Goal: Transaction & Acquisition: Purchase product/service

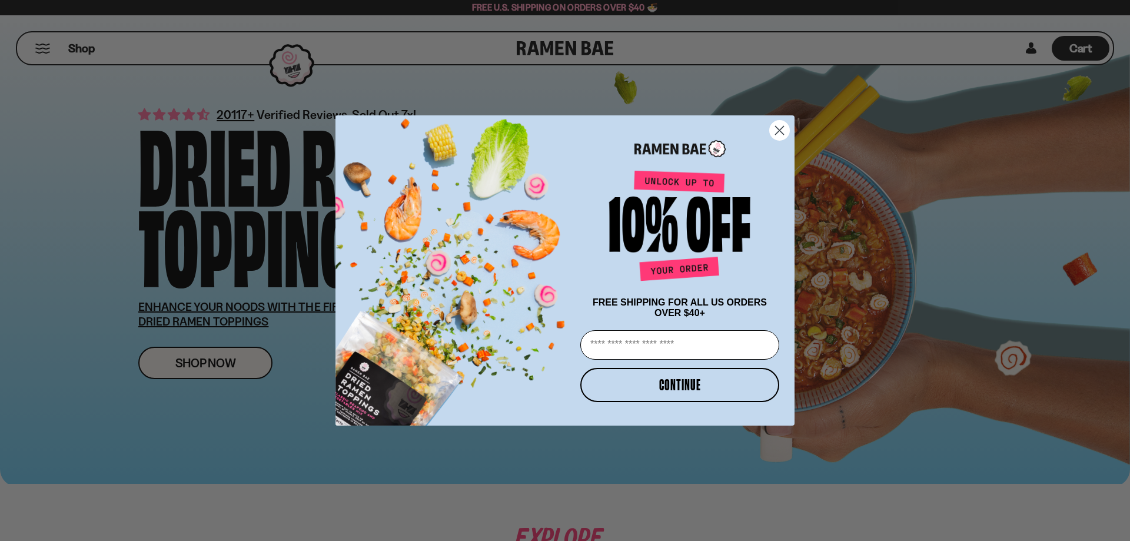
click at [777, 123] on circle "Close dialog" at bounding box center [779, 130] width 19 height 19
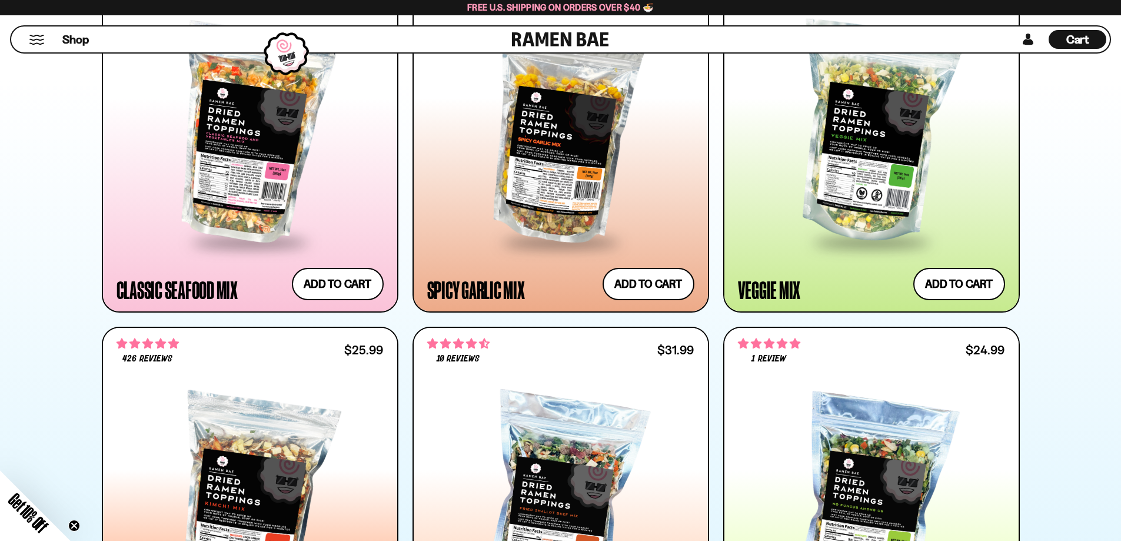
scroll to position [647, 0]
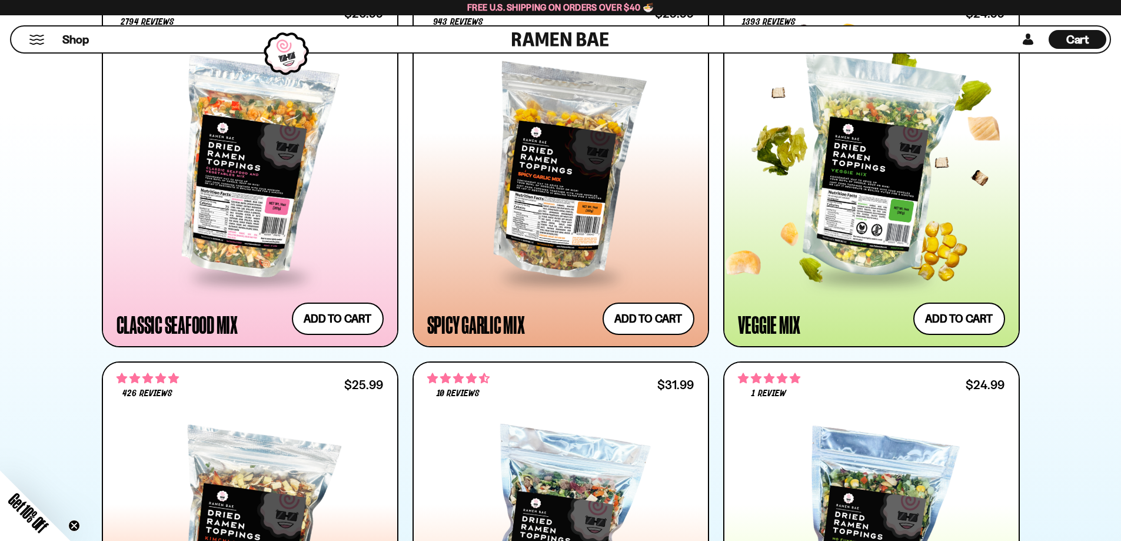
click at [871, 194] on div at bounding box center [871, 168] width 267 height 214
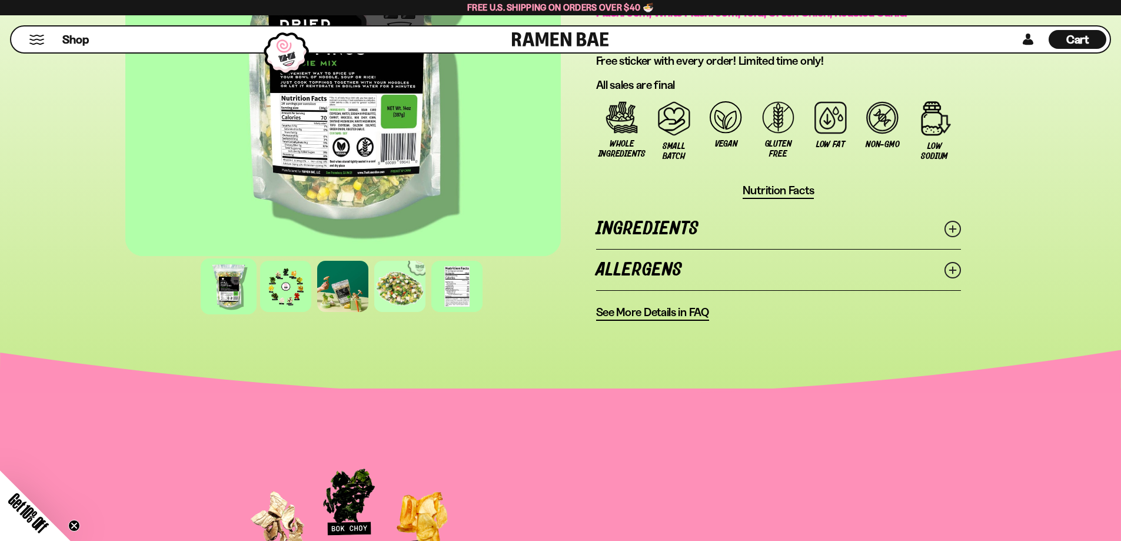
scroll to position [882, 0]
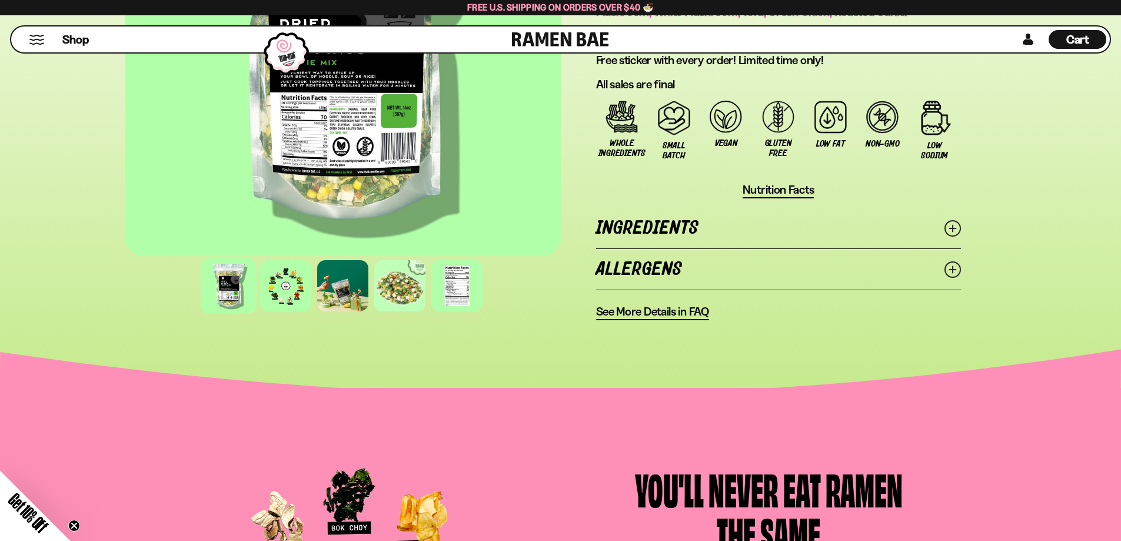
click at [952, 226] on line at bounding box center [952, 228] width 6 height 6
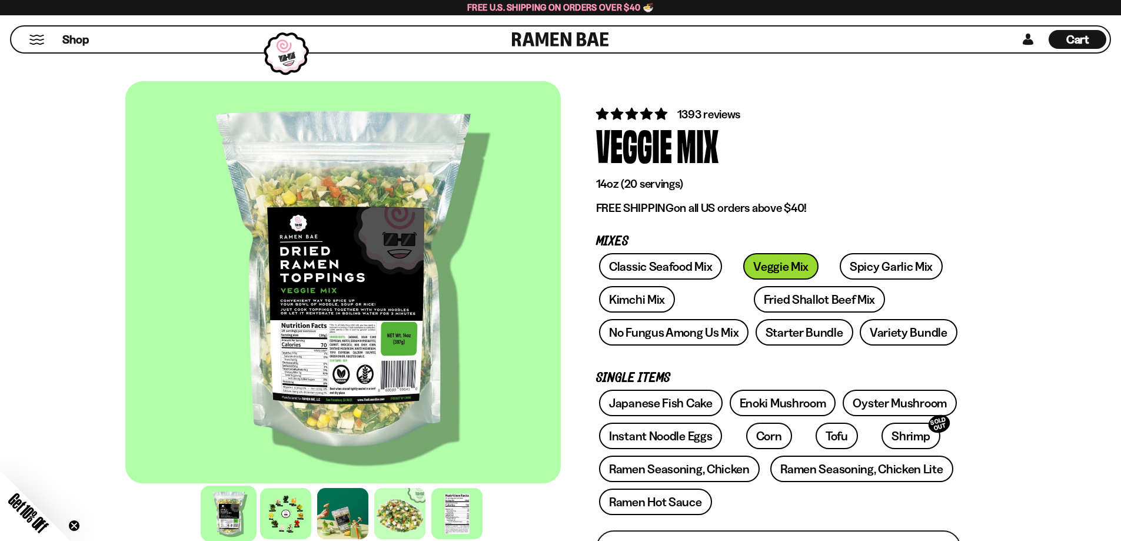
scroll to position [0, 0]
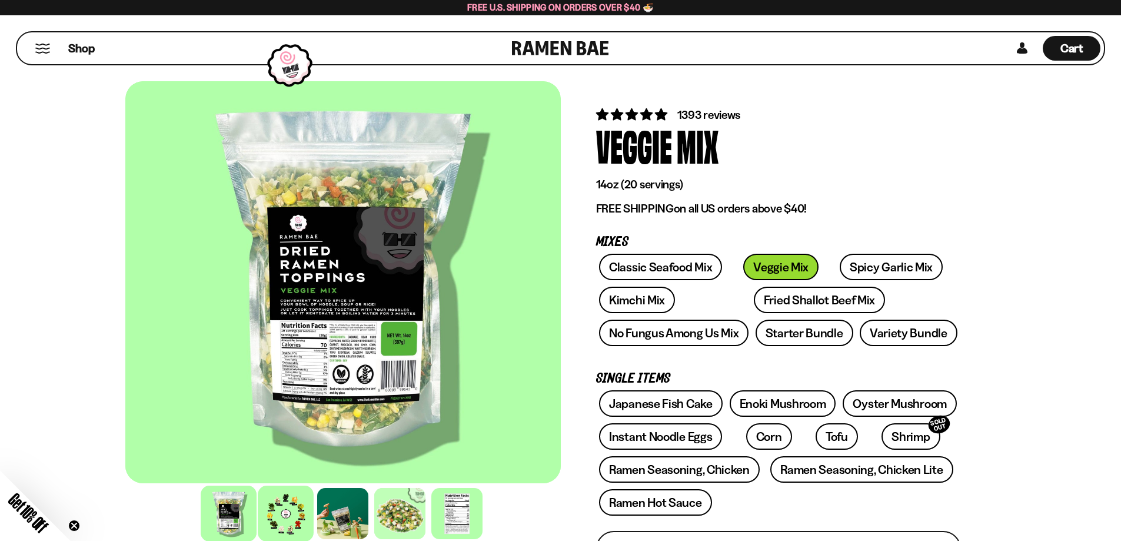
click at [284, 501] on div at bounding box center [286, 513] width 56 height 56
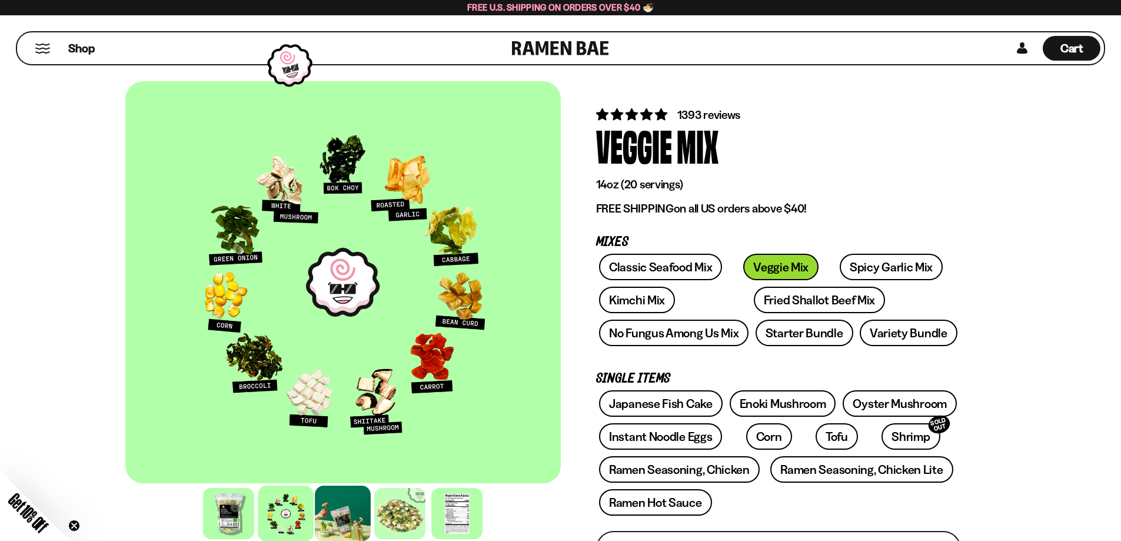
click at [344, 515] on div at bounding box center [343, 513] width 56 height 56
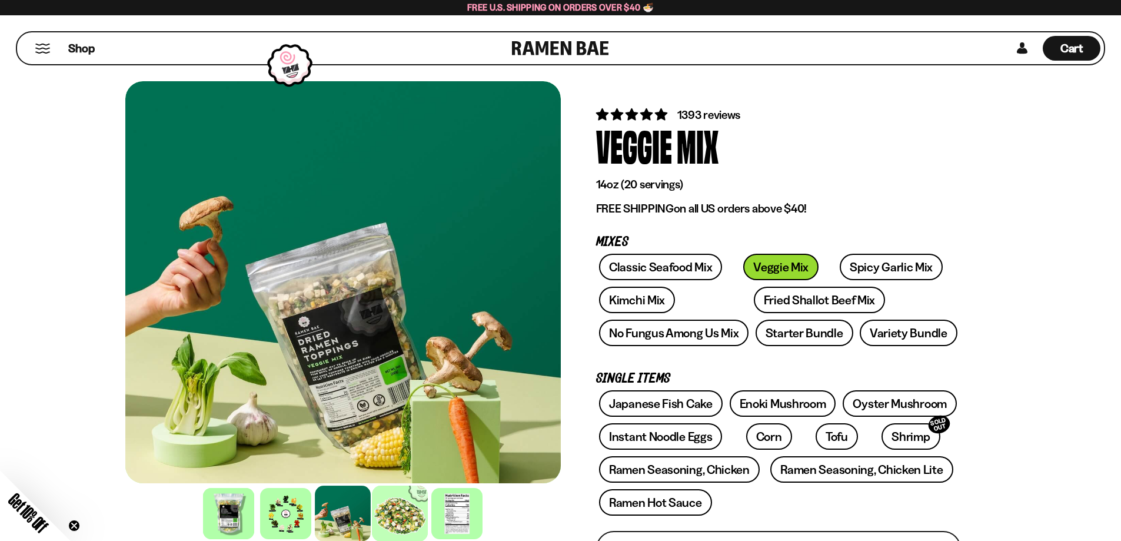
click at [398, 511] on div at bounding box center [400, 513] width 56 height 56
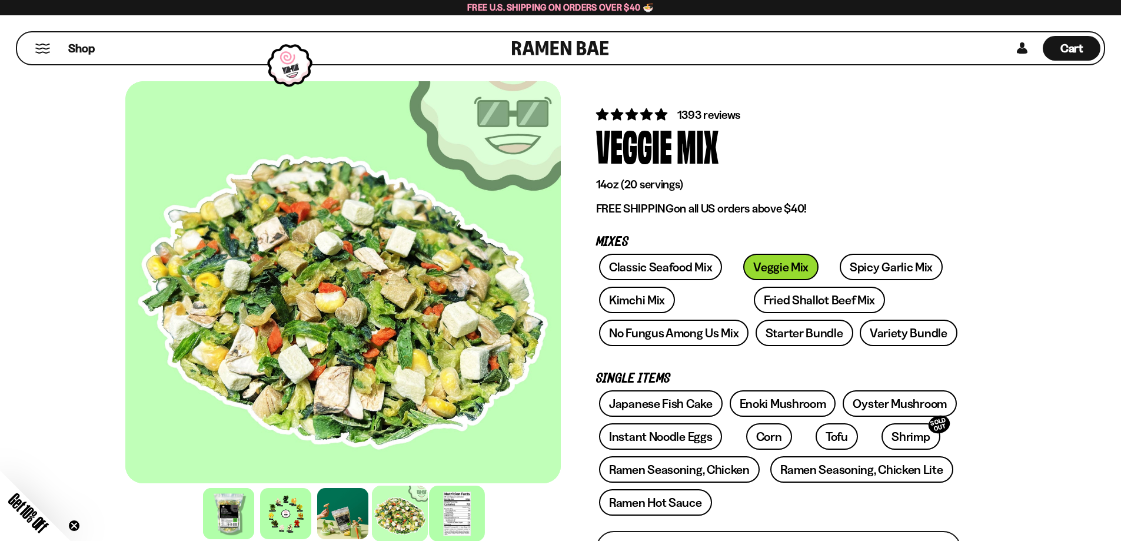
click at [455, 514] on div at bounding box center [457, 513] width 56 height 56
